Goal: Find specific page/section: Find specific page/section

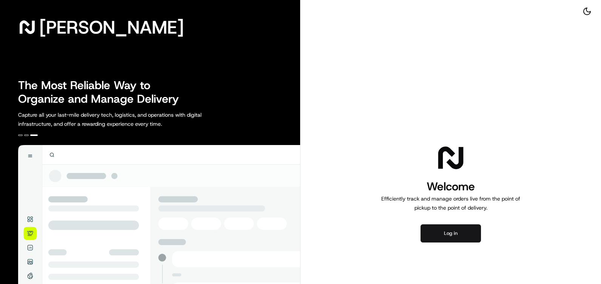
click at [445, 234] on button "Log in" at bounding box center [450, 233] width 60 height 18
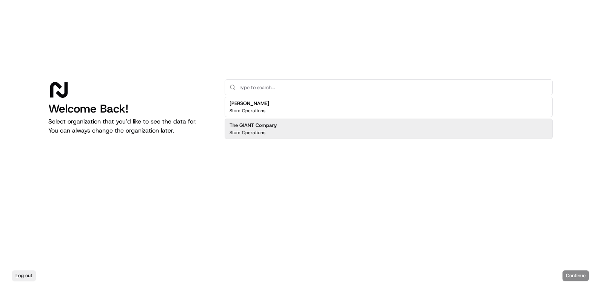
click at [261, 130] on p "Store Operations" at bounding box center [247, 132] width 36 height 6
click at [580, 273] on button "Continue" at bounding box center [575, 275] width 26 height 11
